Goal: Use online tool/utility: Utilize a website feature to perform a specific function

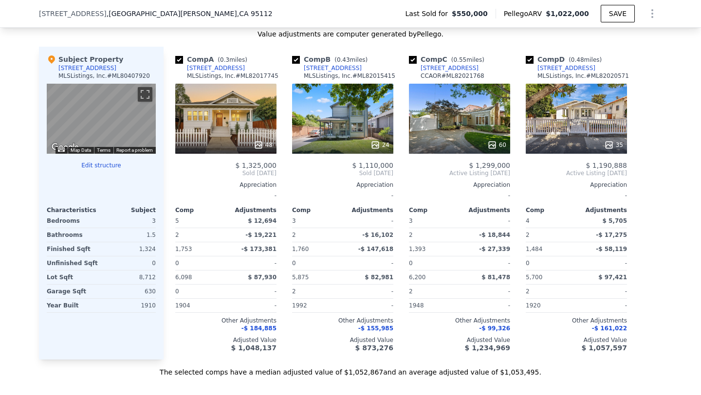
scroll to position [1126, 0]
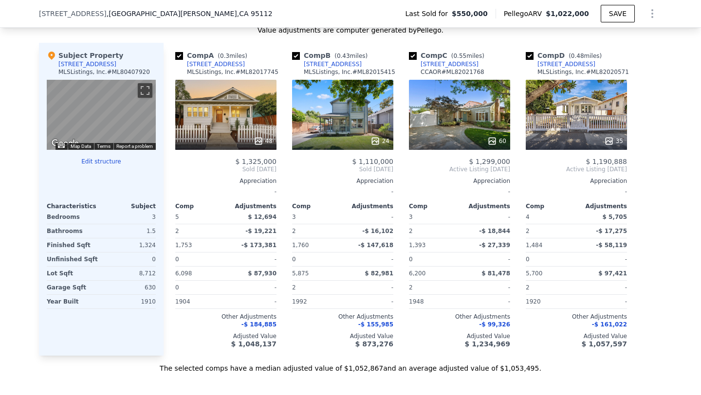
click at [270, 113] on div "48" at bounding box center [225, 115] width 101 height 70
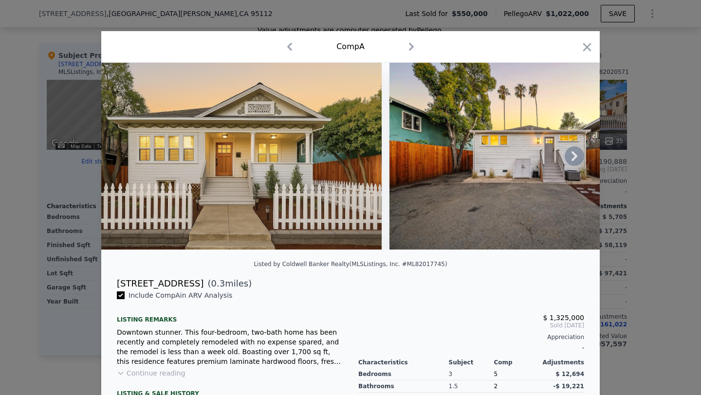
click at [575, 159] on icon at bounding box center [574, 156] width 19 height 19
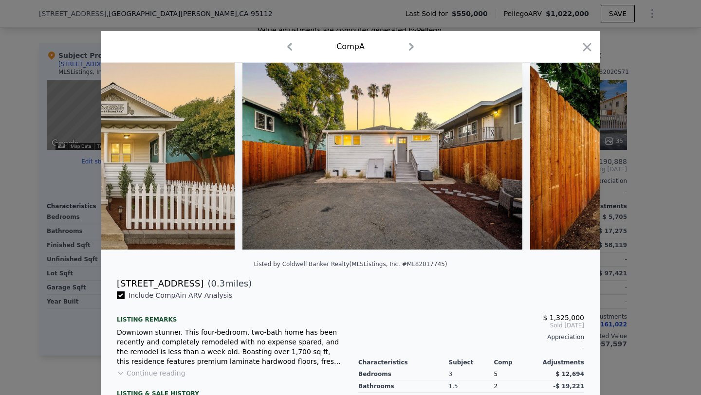
click at [575, 159] on div at bounding box center [350, 156] width 499 height 187
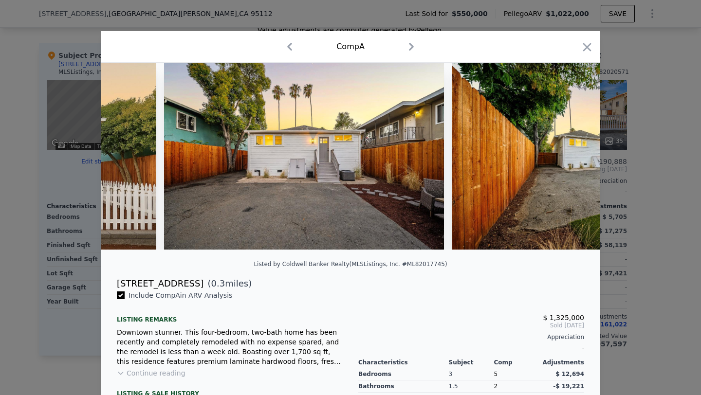
click at [575, 159] on img at bounding box center [592, 156] width 280 height 187
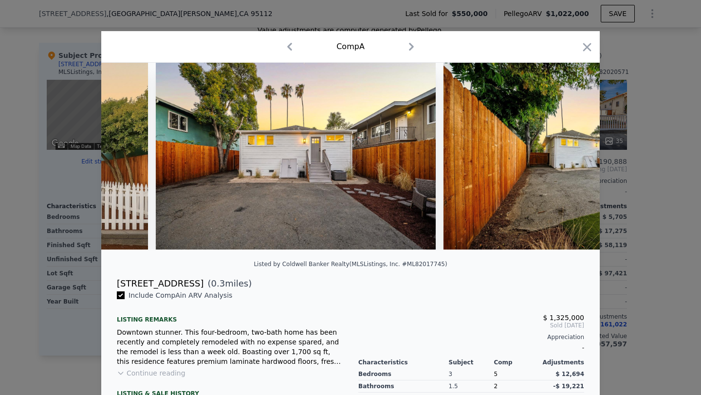
click at [575, 159] on img at bounding box center [584, 156] width 280 height 187
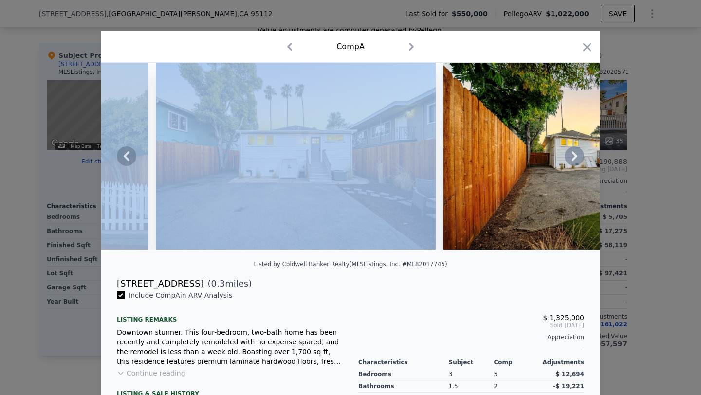
click at [575, 159] on icon at bounding box center [574, 156] width 19 height 19
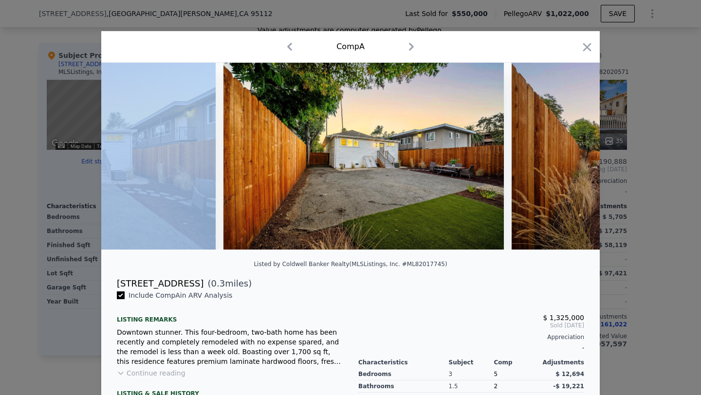
scroll to position [0, 468]
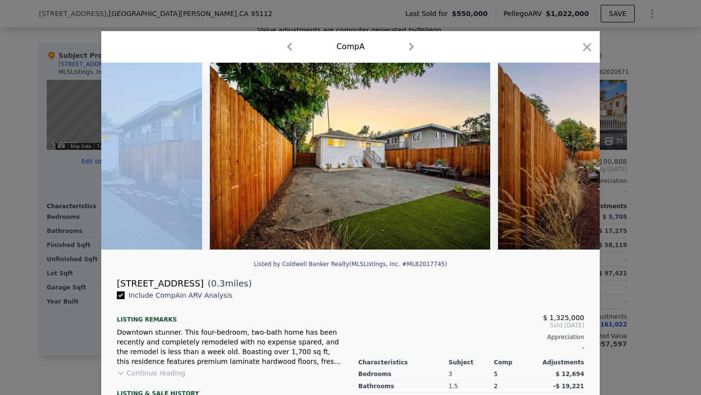
click at [575, 159] on div at bounding box center [350, 156] width 499 height 187
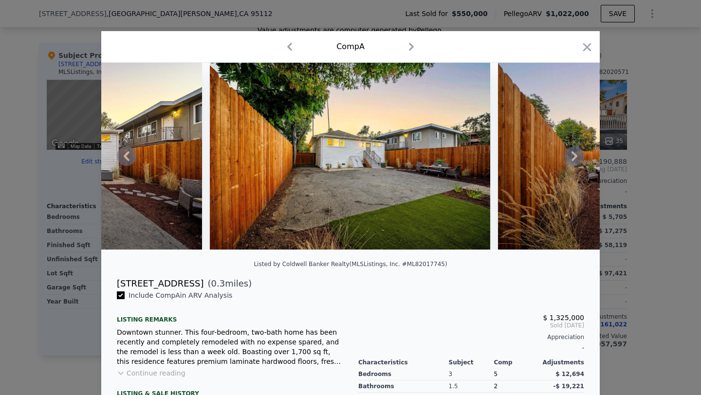
click at [575, 159] on icon at bounding box center [574, 156] width 19 height 19
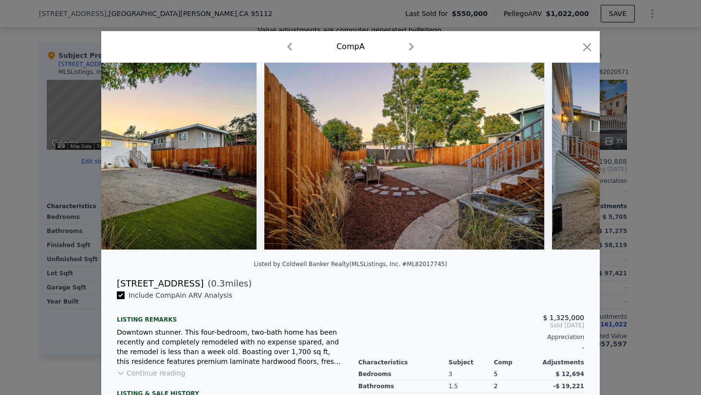
click at [575, 159] on img at bounding box center [692, 156] width 280 height 187
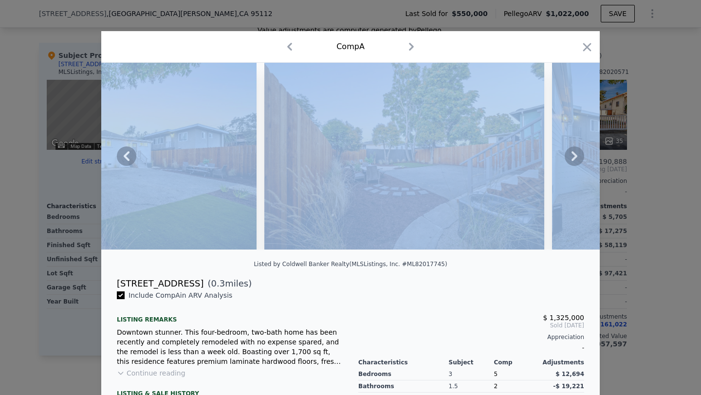
click at [575, 159] on icon at bounding box center [574, 156] width 19 height 19
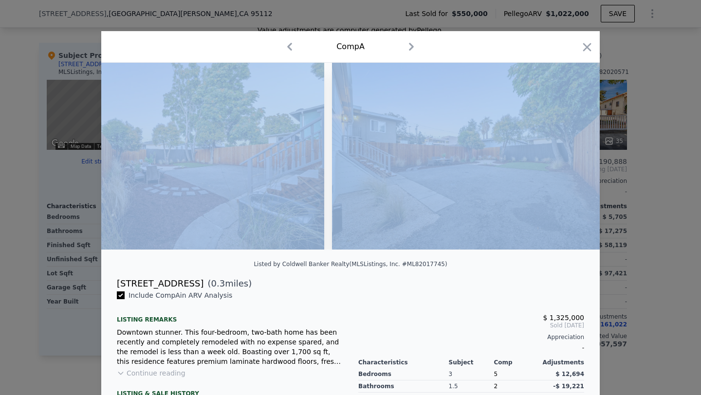
scroll to position [0, 935]
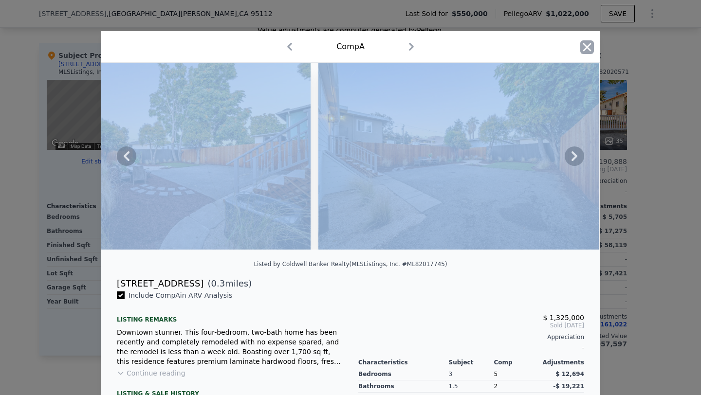
click at [585, 48] on icon "button" at bounding box center [588, 47] width 14 height 14
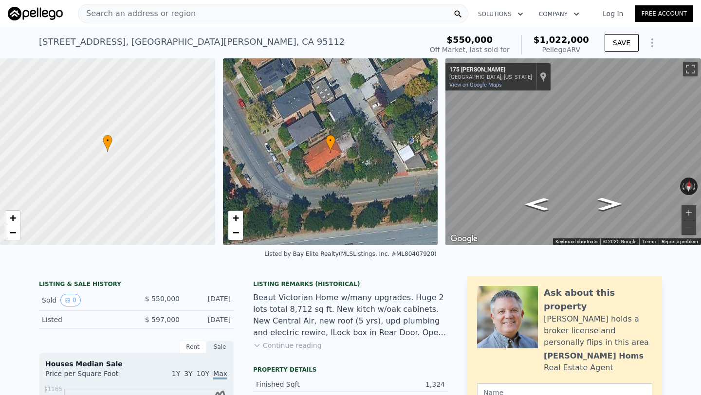
click at [155, 10] on span "Search an address or region" at bounding box center [136, 14] width 117 height 12
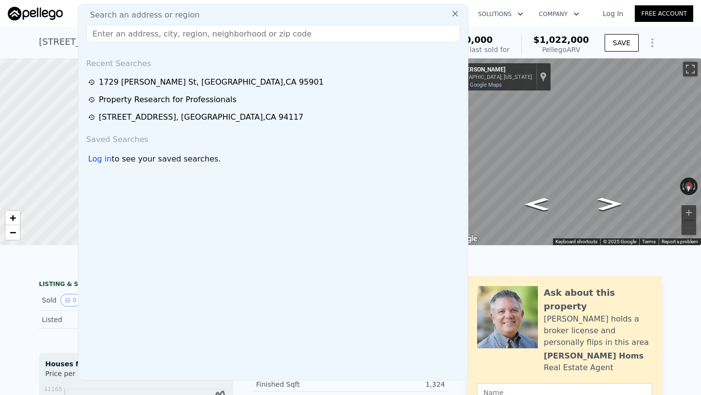
type input "[STREET_ADDRESS]"
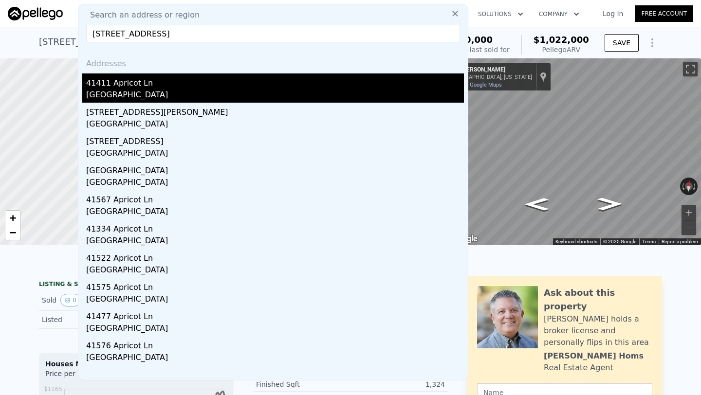
click at [141, 95] on div "[GEOGRAPHIC_DATA]" at bounding box center [275, 96] width 378 height 14
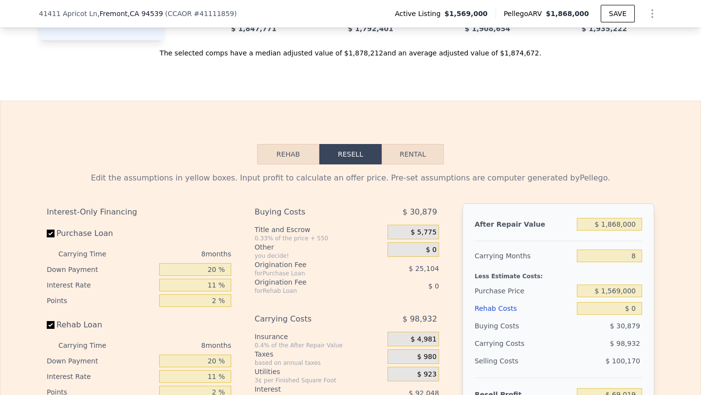
scroll to position [1264, 0]
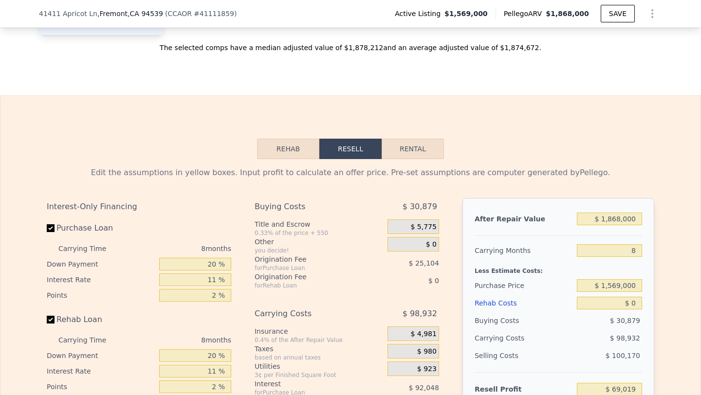
click at [295, 143] on button "Rehab" at bounding box center [288, 149] width 62 height 20
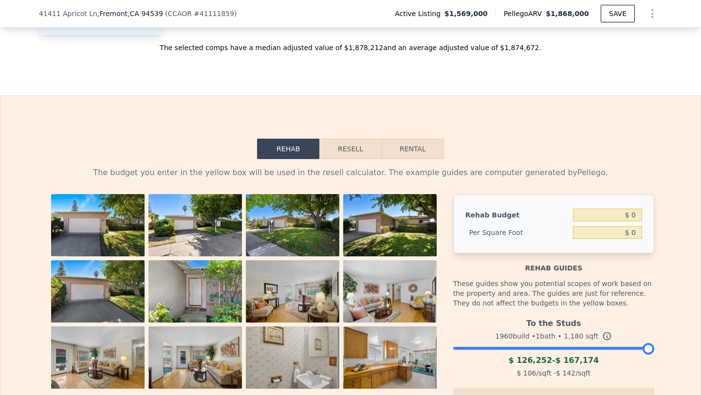
click at [349, 141] on button "Resell" at bounding box center [350, 149] width 62 height 20
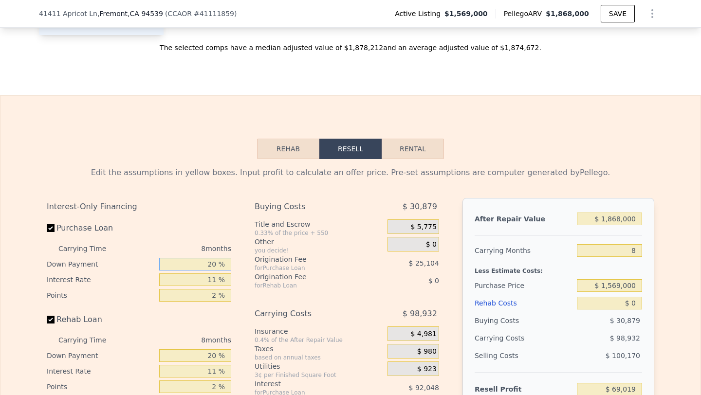
click at [215, 260] on input "20 %" at bounding box center [195, 264] width 72 height 13
type input "2 %"
type input "$ 42,659"
type input "1 %"
type input "$ 41,193"
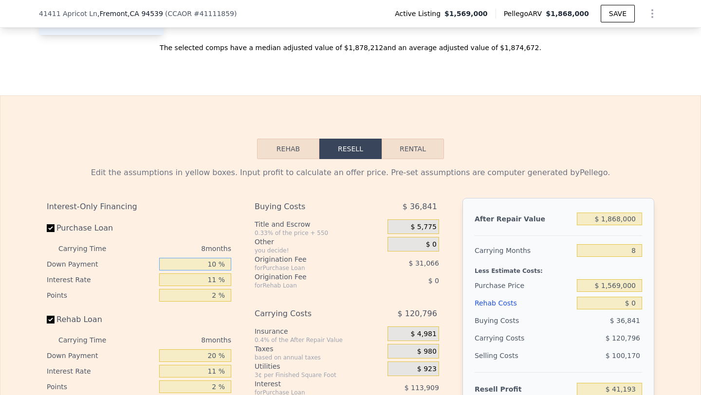
type input "-10 %"
type input "$ 25,085"
type input "-"
type input "$ 38,269"
type input "1 %"
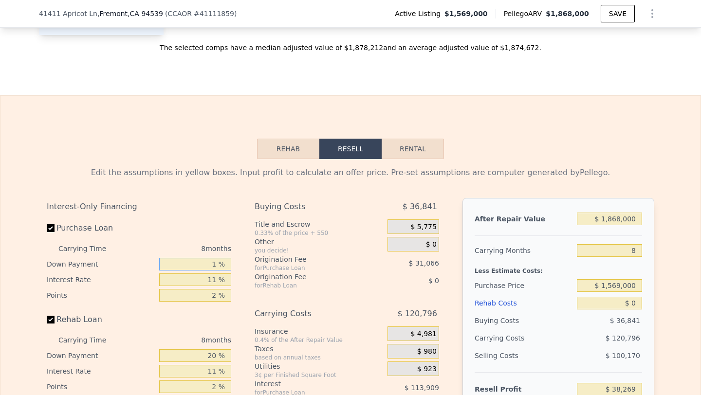
type input "$ 41,193"
type input "10 %"
type input "$ 54,377"
type input "10 %"
click at [214, 280] on input "11 %" at bounding box center [195, 280] width 72 height 13
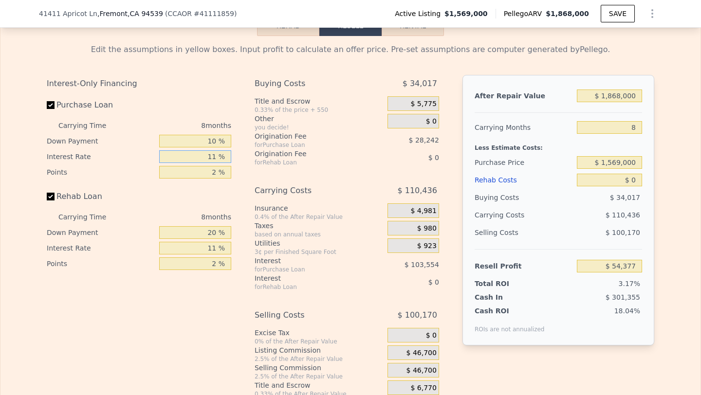
scroll to position [1382, 0]
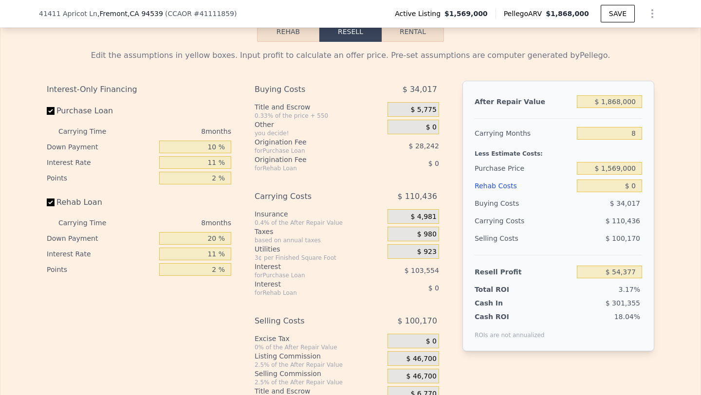
click at [207, 135] on div "8 months" at bounding box center [179, 132] width 106 height 16
click at [204, 130] on div "8 months" at bounding box center [179, 132] width 106 height 16
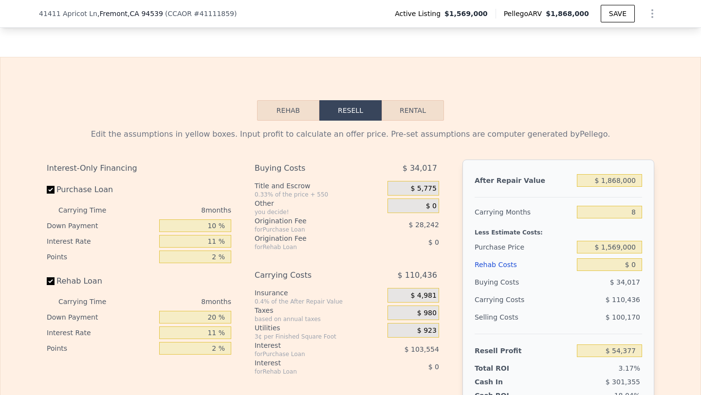
scroll to position [1297, 0]
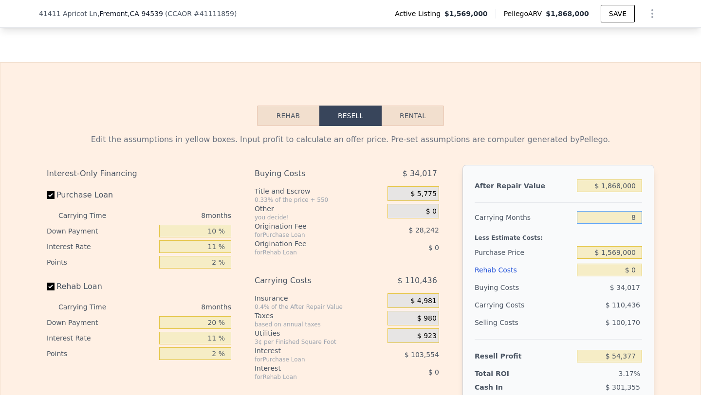
click at [636, 218] on input "8" at bounding box center [609, 217] width 65 height 13
type input "86"
type input "-$ 1,022,379"
type input "8"
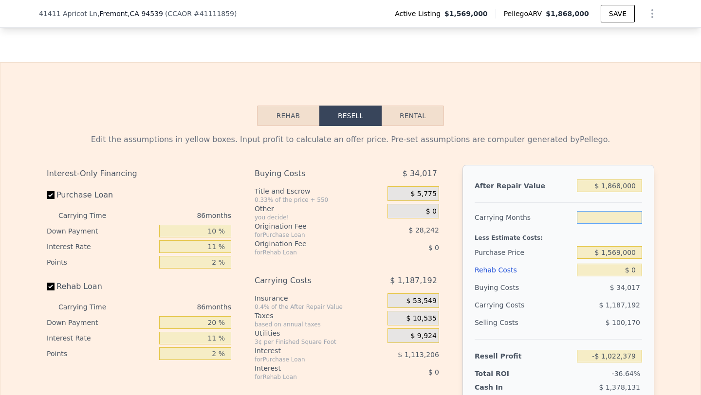
type input "$ 54,377"
type input "68"
type input "-$ 773,897"
type input "6"
type input "$ 81,986"
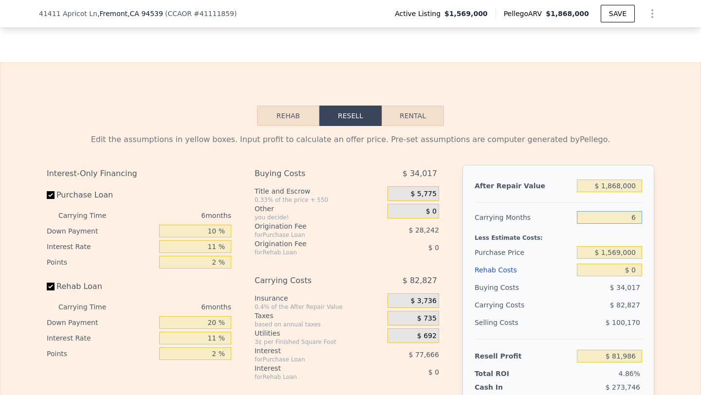
type input "66"
type input "-$ 746,288"
type input "6"
type input "$ 81,986"
type input "6"
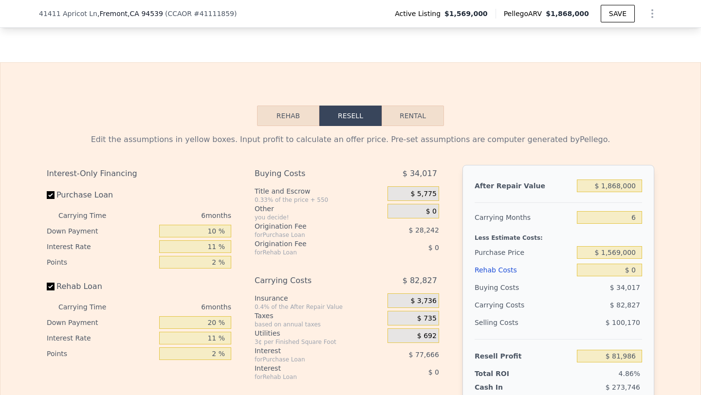
click at [313, 220] on div "you decide!" at bounding box center [319, 218] width 129 height 8
click at [215, 247] on input "11 %" at bounding box center [195, 247] width 72 height 13
type input "1 %"
type input "$ 96,107"
type input "1 %"
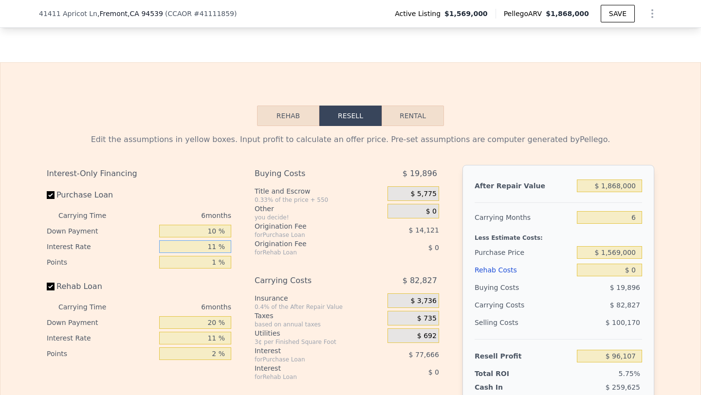
click at [216, 247] on input "11 %" at bounding box center [195, 247] width 72 height 13
type input "12 %"
type input "$ 89,045"
type input "12 %"
click at [264, 267] on div "Buying Costs $ 19,896 Title and Escrow 0.33% of the price + 550 $ 5,775 Other y…" at bounding box center [347, 326] width 185 height 323
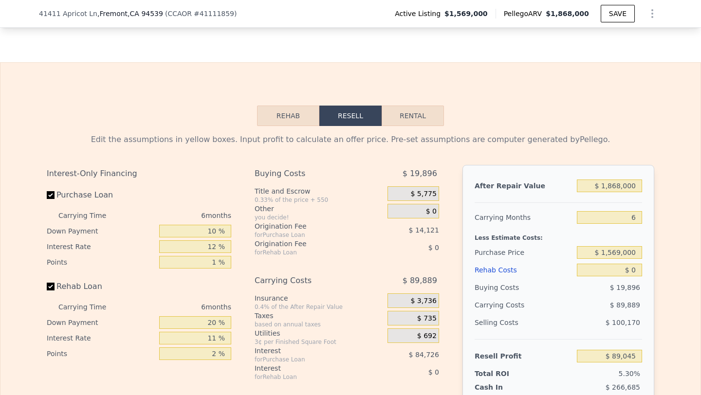
click at [264, 267] on div "Buying Costs $ 19,896 Title and Escrow 0.33% of the price + 550 $ 5,775 Other y…" at bounding box center [347, 326] width 185 height 323
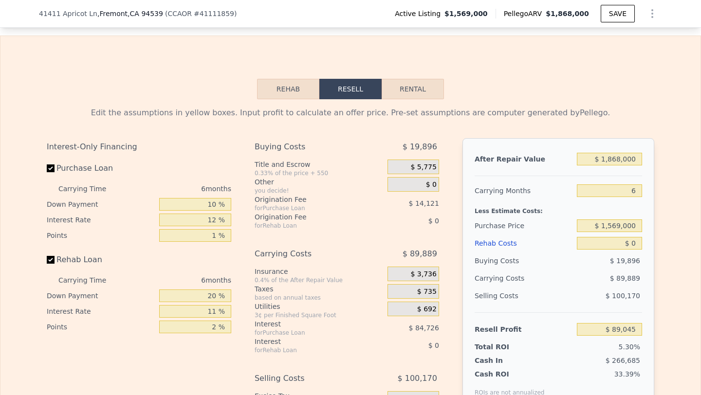
scroll to position [1325, 0]
click at [213, 297] on input "20 %" at bounding box center [195, 295] width 72 height 13
type input "10 %"
click at [217, 310] on input "11 %" at bounding box center [195, 310] width 72 height 13
type input "12 %"
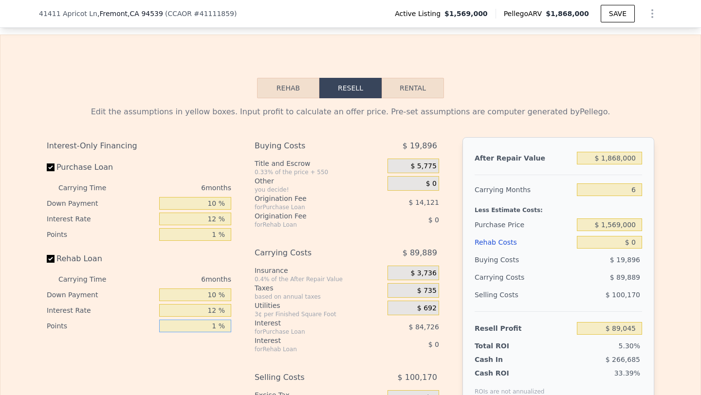
type input "1 %"
type input "$ 2"
type input "-$ 1,675,597"
type input "-$ 2"
type input "-$ 1,675,601"
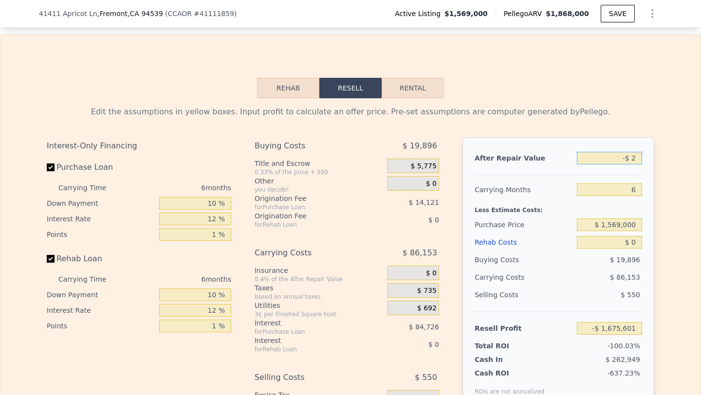
type input "-"
type input "$ 2,000,000"
type input "$ 213,741"
type input "$ 2,000,000"
click at [559, 210] on div "Less Estimate Costs:" at bounding box center [559, 208] width 168 height 18
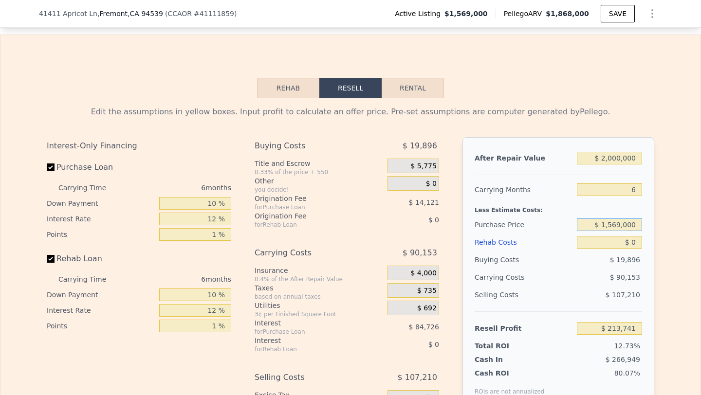
click at [598, 225] on input "$ 1,569,000" at bounding box center [609, 225] width 65 height 13
click at [626, 244] on input "$ 0" at bounding box center [609, 242] width 65 height 13
type input "$ 10"
type input "$ 213,731"
type input "$ 110"
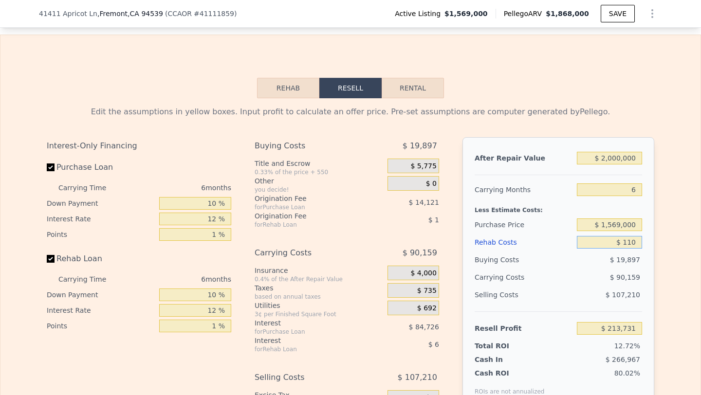
type input "$ 213,624"
type input "$ 1,180"
type input "$ 212,484"
type input "$ 118,000"
type input "$ 88,307"
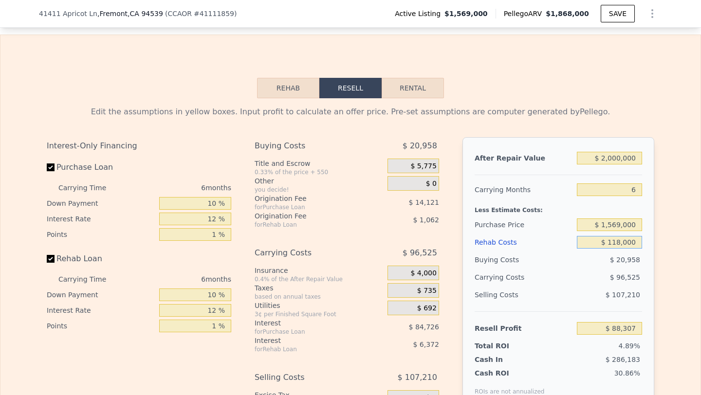
type input "$ 1,180,000"
type input "-$ 1,040,599"
type input "$ 118,000"
type input "$ 88,307"
type input "$ 118,000"
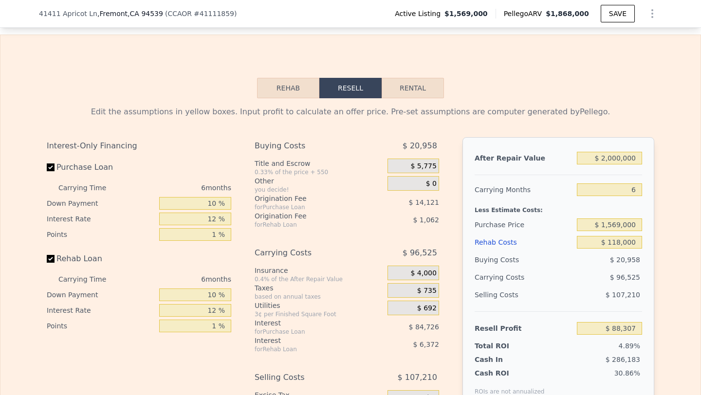
click at [677, 270] on div "Edit the assumptions in yellow boxes. Input profit to calculate an offer price.…" at bounding box center [350, 279] width 700 height 362
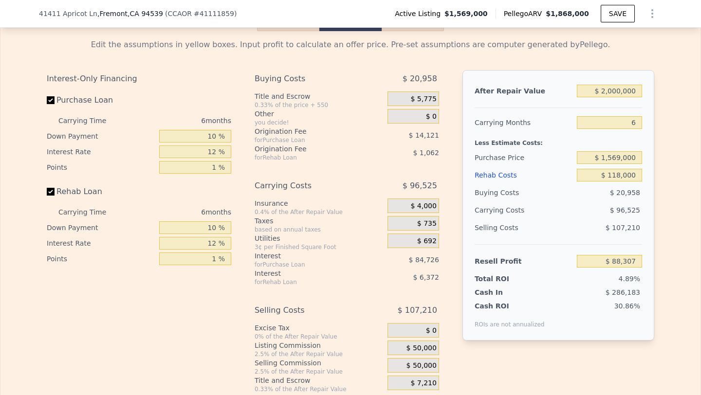
scroll to position [1404, 0]
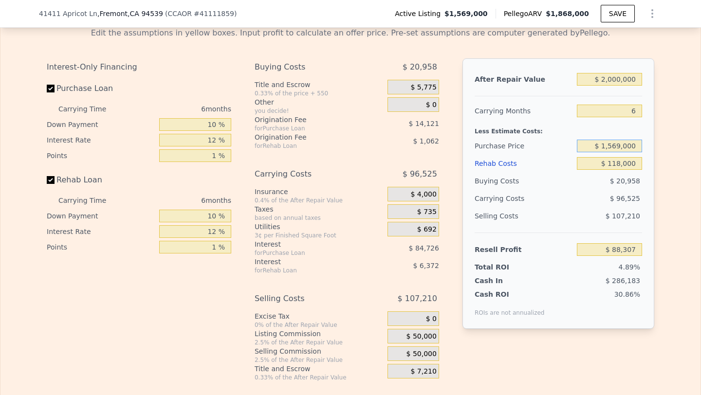
click at [614, 147] on input "$ 1,569,000" at bounding box center [609, 146] width 65 height 13
type input "$ 1,300,000"
type input "$ 375,150"
click at [613, 146] on input "$ 1,300,000" at bounding box center [609, 146] width 65 height 13
type input "$ 1,400,000"
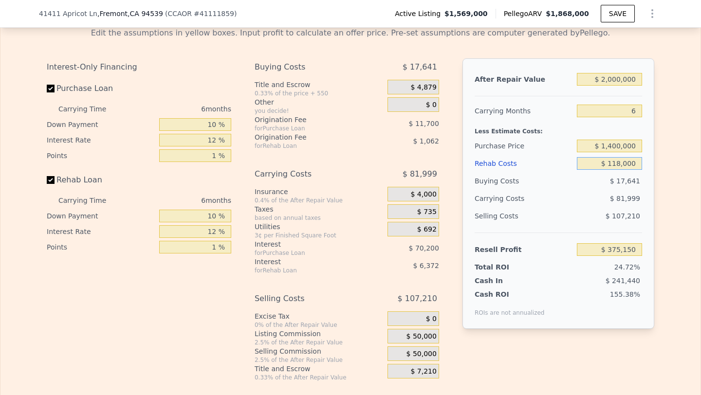
type input "$ 268,517"
type input "$ 13,000"
type input "$ 380,132"
type input "$ 130,000"
type input "$ 255,761"
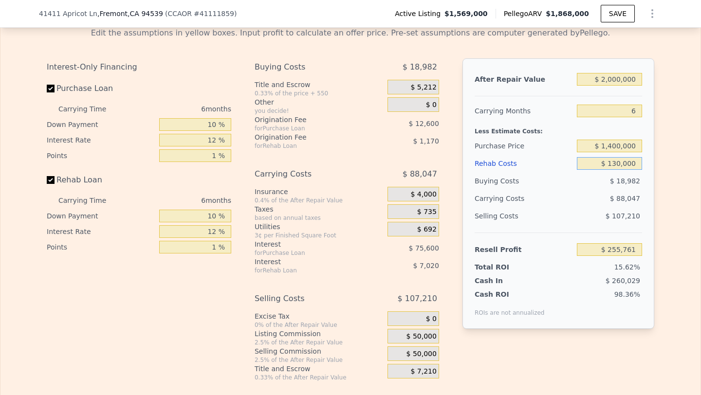
type input "$ 130,000"
click at [656, 199] on div "Edit the assumptions in yellow boxes. Input profit to calculate an offer price.…" at bounding box center [350, 200] width 623 height 362
click at [675, 174] on div "Edit the assumptions in yellow boxes. Input profit to calculate an offer price.…" at bounding box center [350, 200] width 700 height 362
click at [616, 147] on input "$ 1,400,000" at bounding box center [609, 146] width 65 height 13
type input "$ 1,450,000"
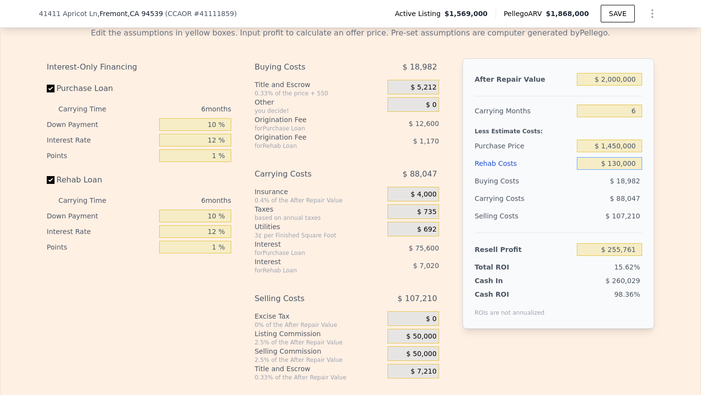
type input "$ 202,444"
click at [618, 145] on input "$ 1,450,000" at bounding box center [609, 146] width 65 height 13
type input "$ 1,425,000"
click at [674, 193] on div "Edit the assumptions in yellow boxes. Input profit to calculate an offer price.…" at bounding box center [350, 200] width 700 height 362
type input "$ 229,103"
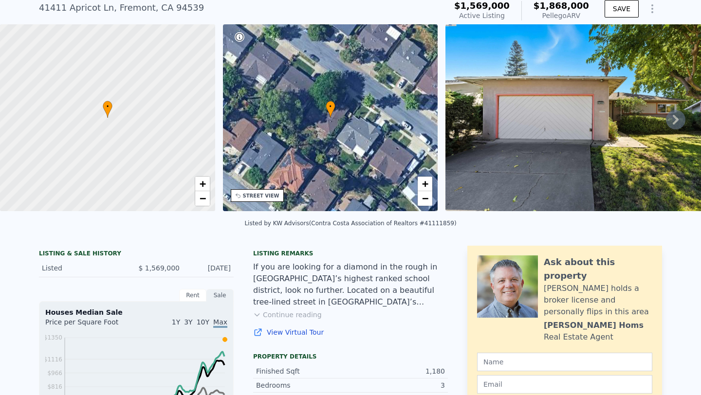
scroll to position [0, 0]
